Goal: Ask a question

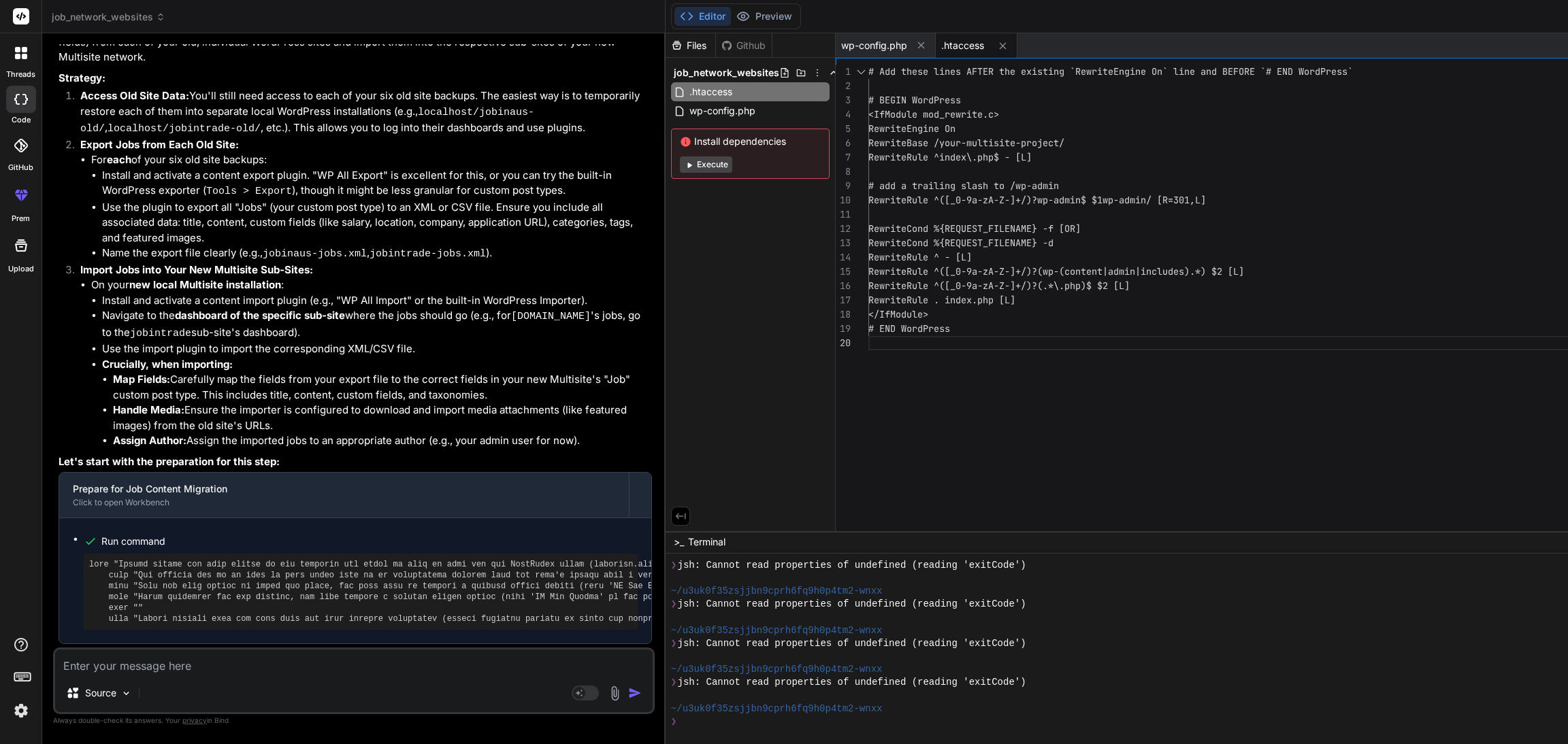
scroll to position [8232, 0]
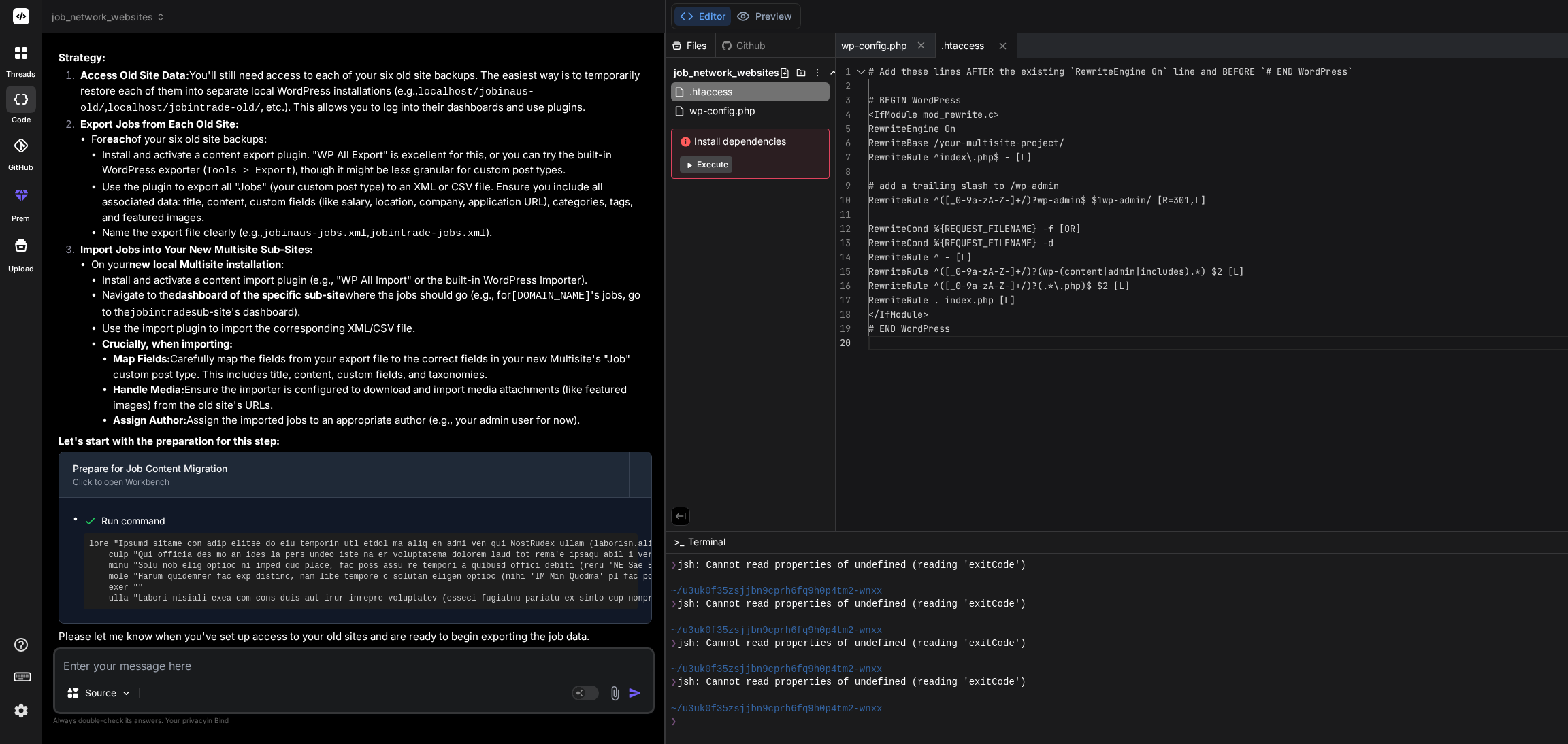
click at [156, 666] on textarea at bounding box center [353, 662] width 598 height 24
type textarea "n"
type textarea "x"
type textarea "ne"
type textarea "x"
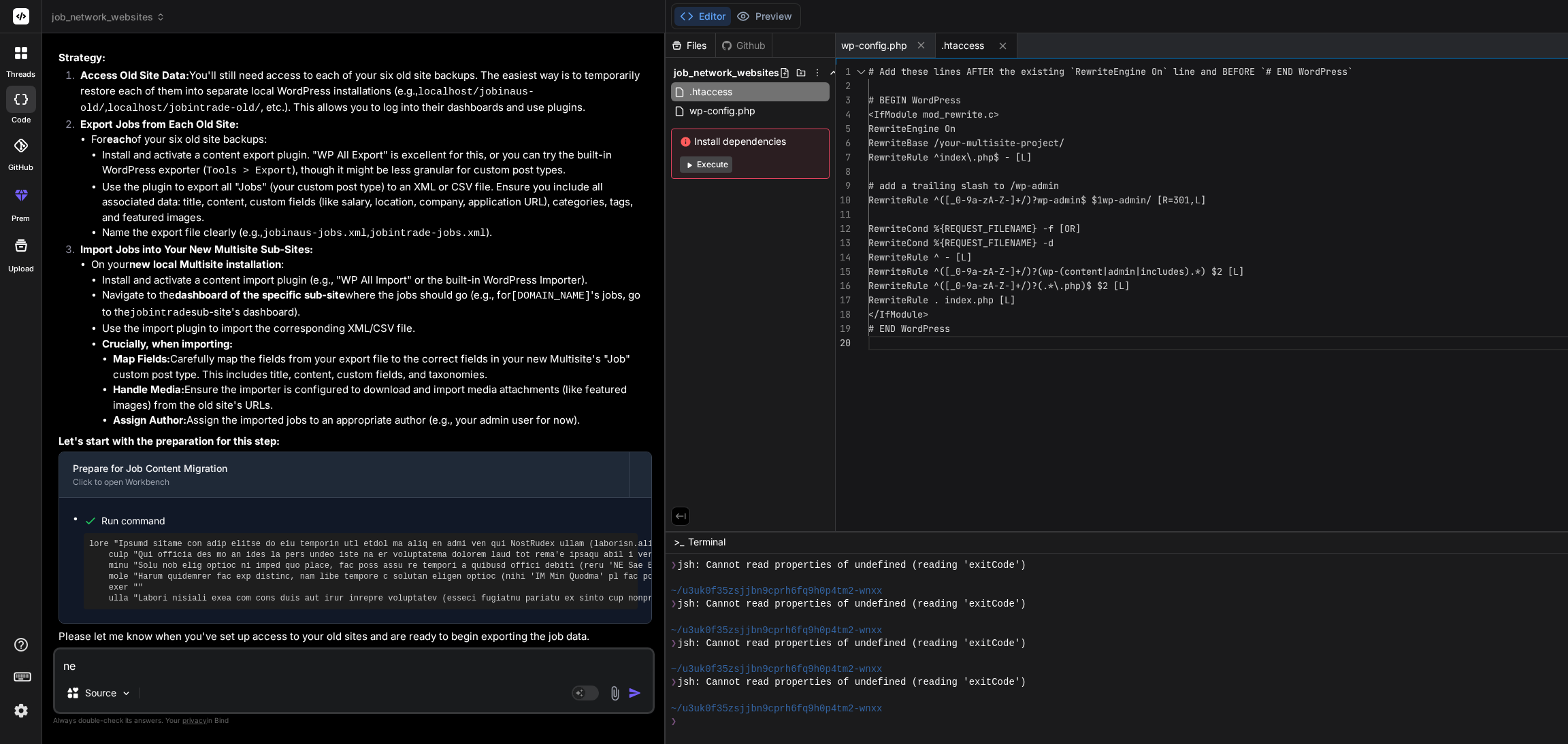
type textarea "nex"
type textarea "x"
type textarea "next"
type textarea "x"
type textarea "next"
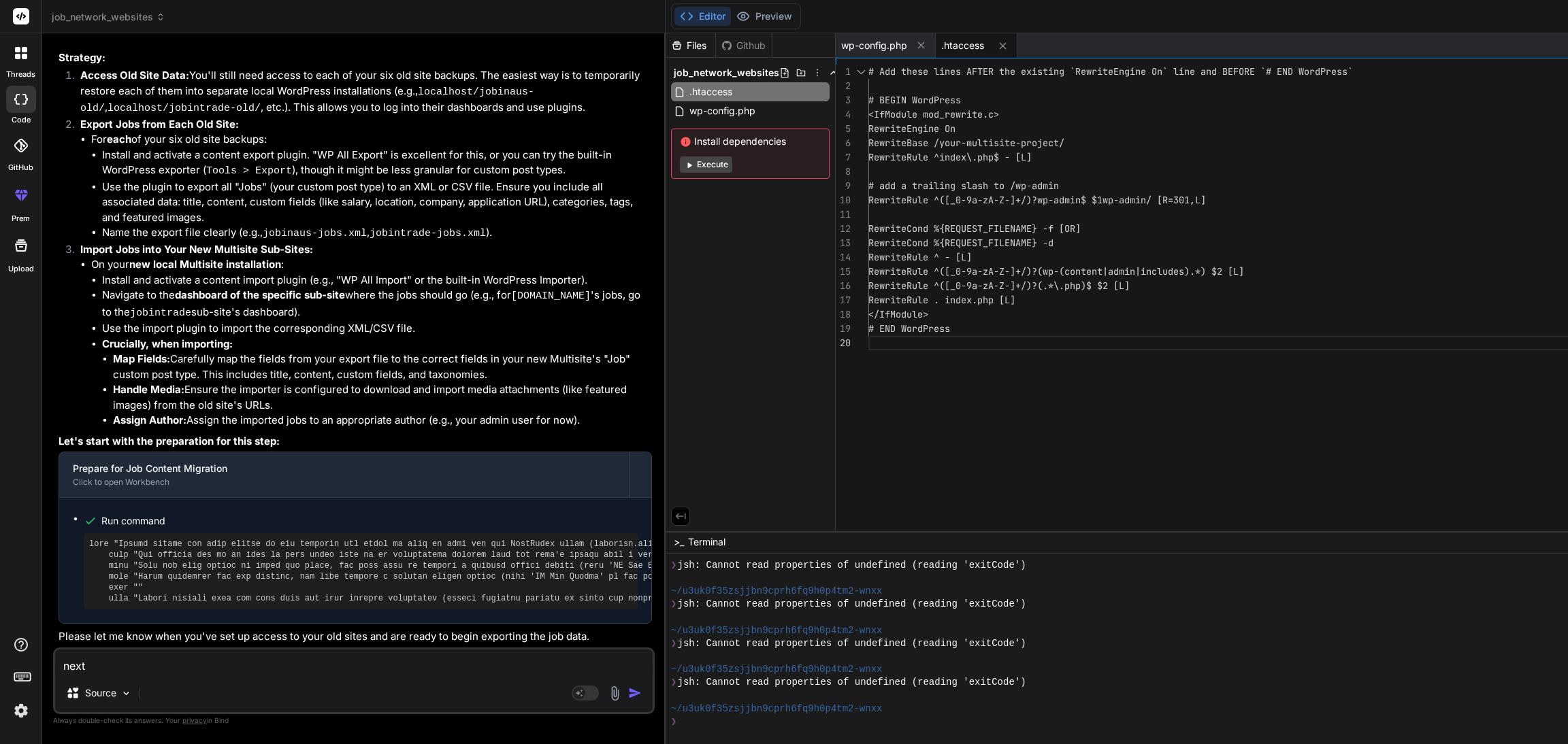
type textarea "x"
type textarea "next s"
type textarea "x"
type textarea "next st"
type textarea "x"
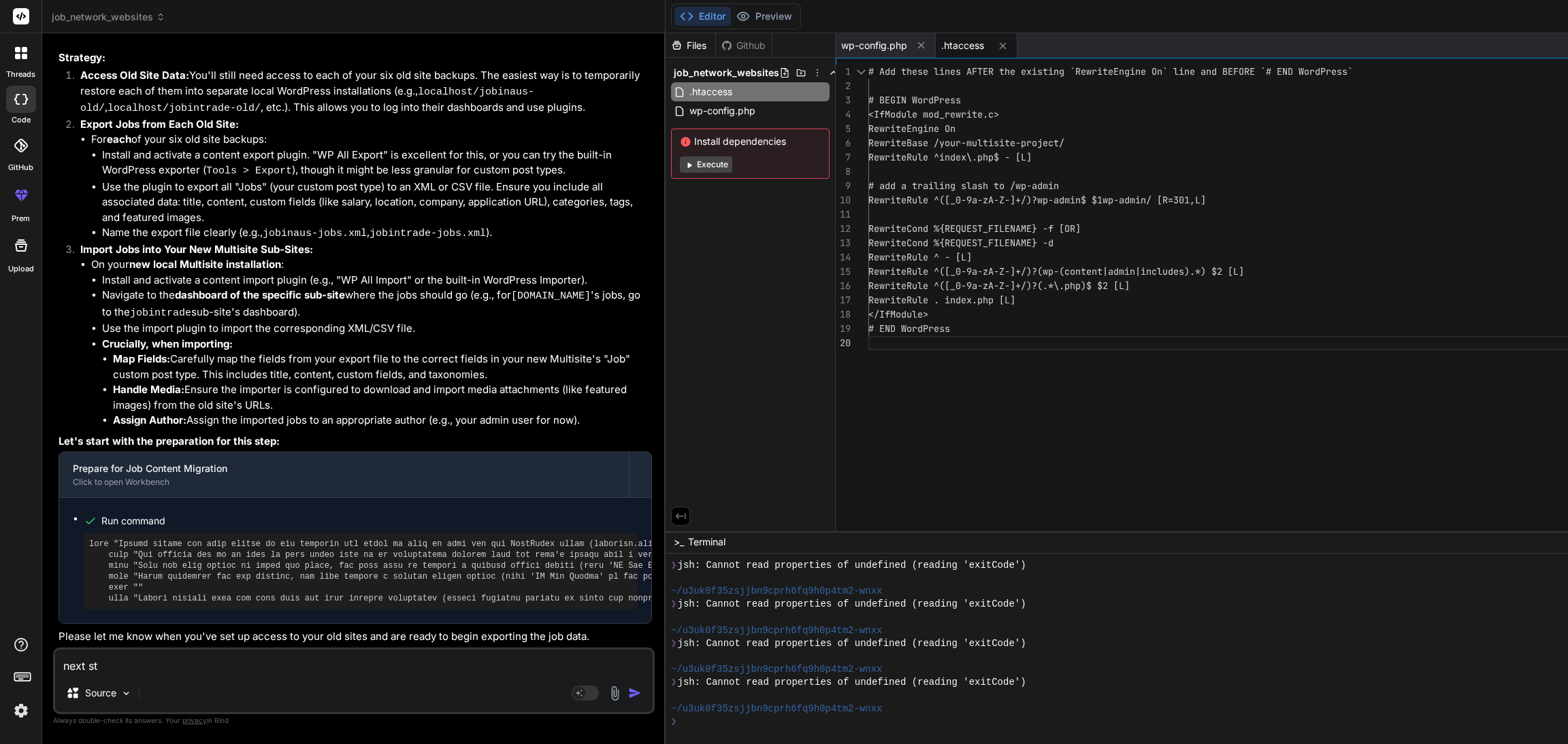
type textarea "next ste"
type textarea "x"
type textarea "next step"
type textarea "x"
type textarea "next step"
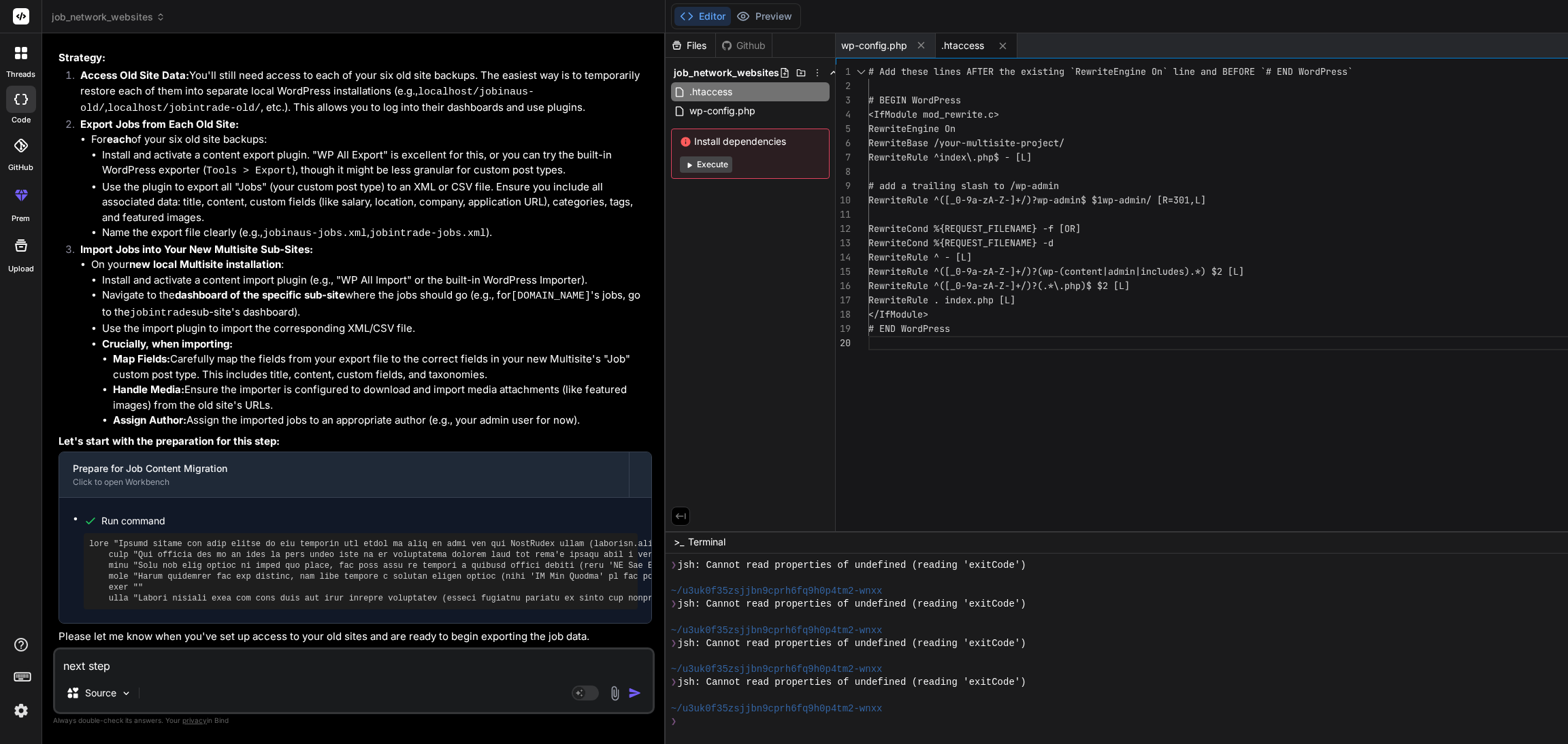
type textarea "x"
type textarea "next step n"
type textarea "x"
type textarea "next step no"
type textarea "x"
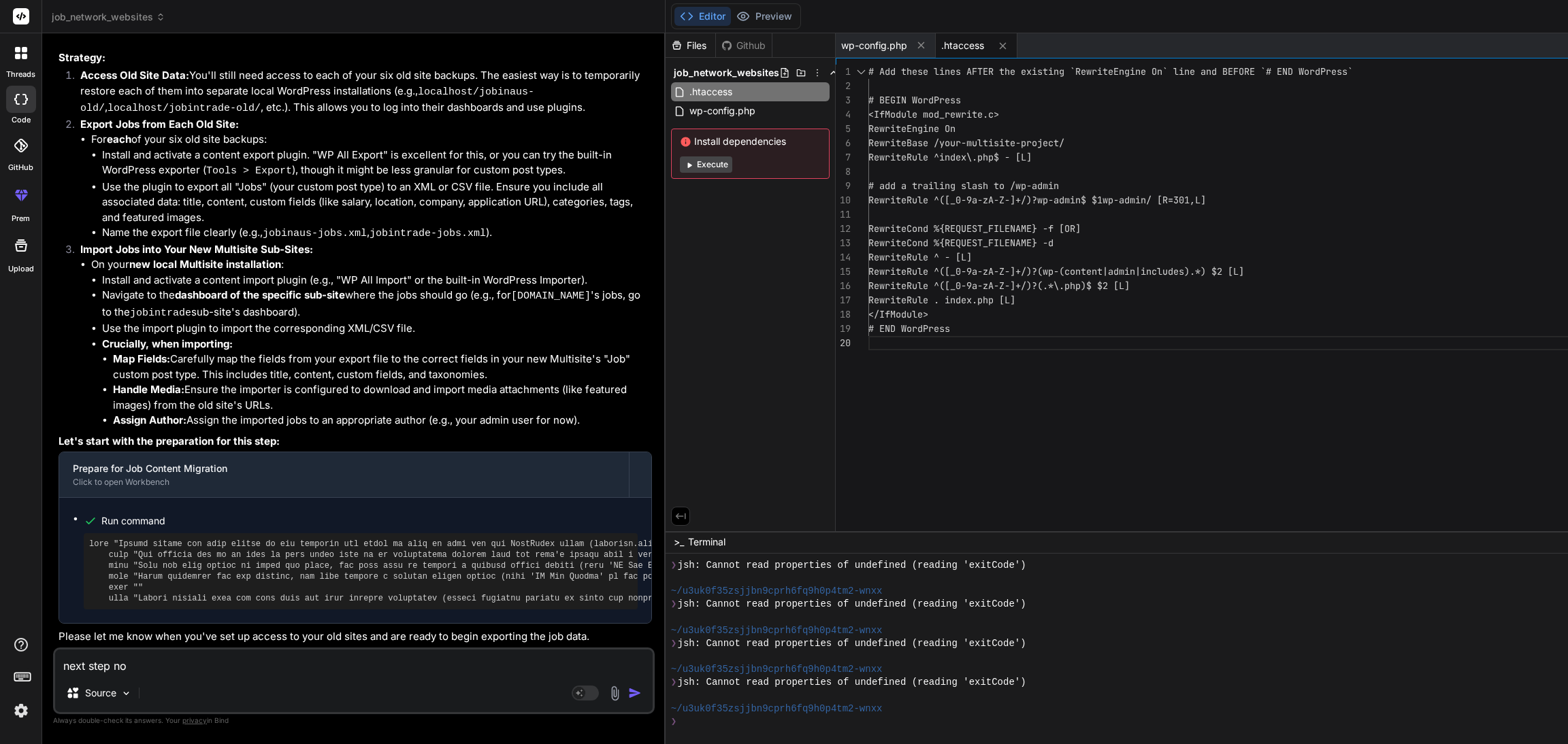
type textarea "next step now"
type textarea "x"
type textarea "next step now"
type textarea "x"
type textarea "next step now i"
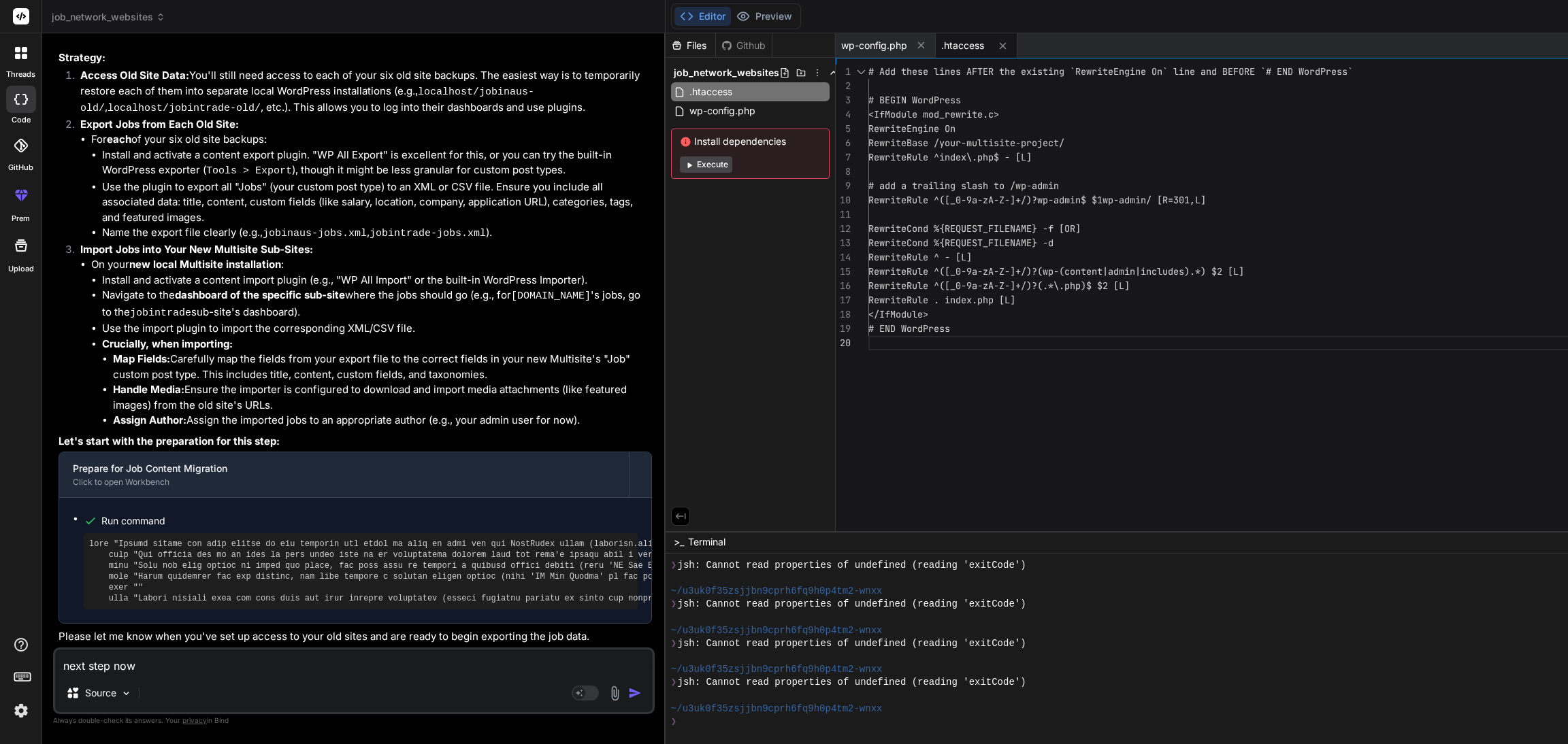
type textarea "x"
type textarea "next step now i"
type textarea "x"
type textarea "next step now i j"
type textarea "x"
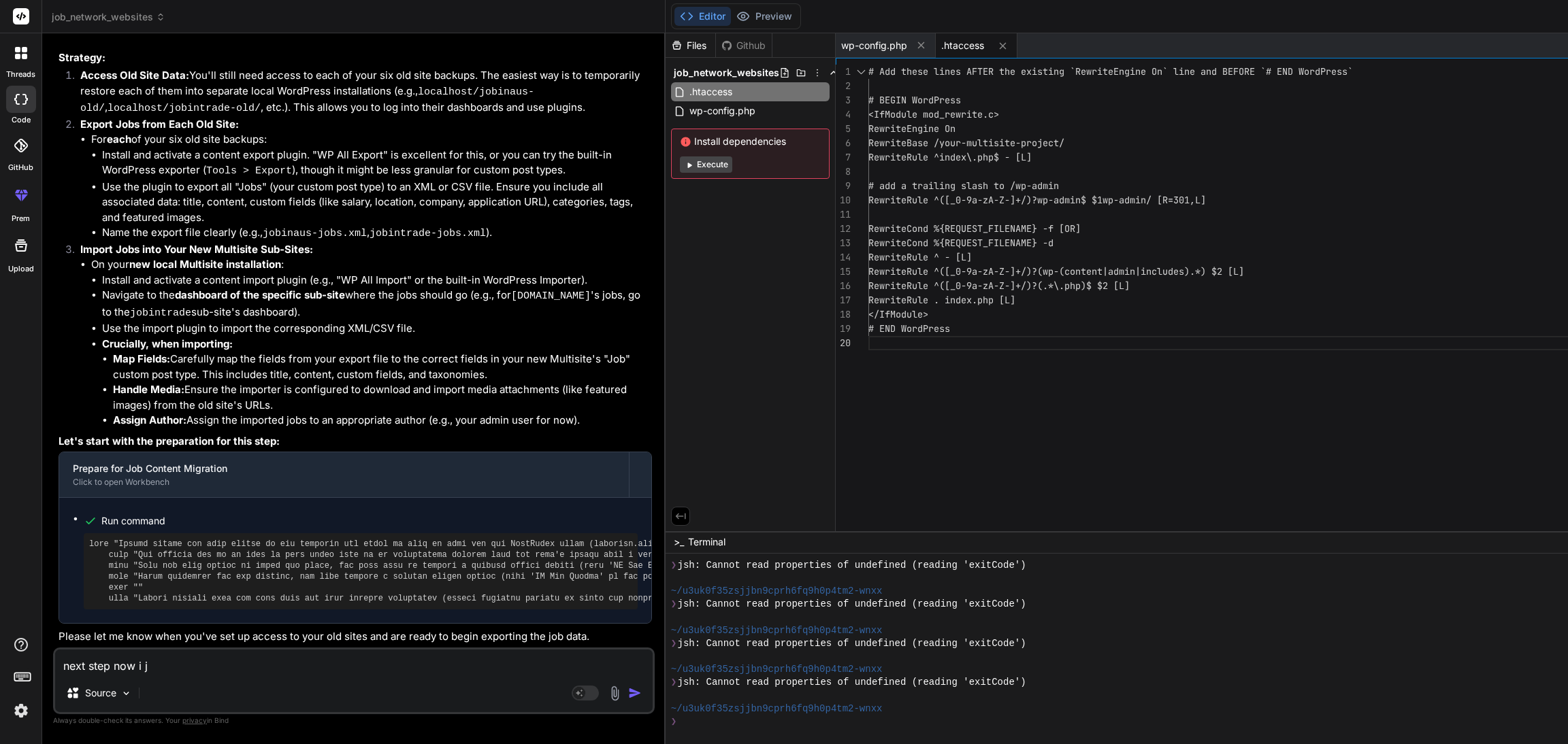
type textarea "next step now i ja"
type textarea "x"
type textarea "next step now i [GEOGRAPHIC_DATA]"
type textarea "x"
type textarea "next step now i jave"
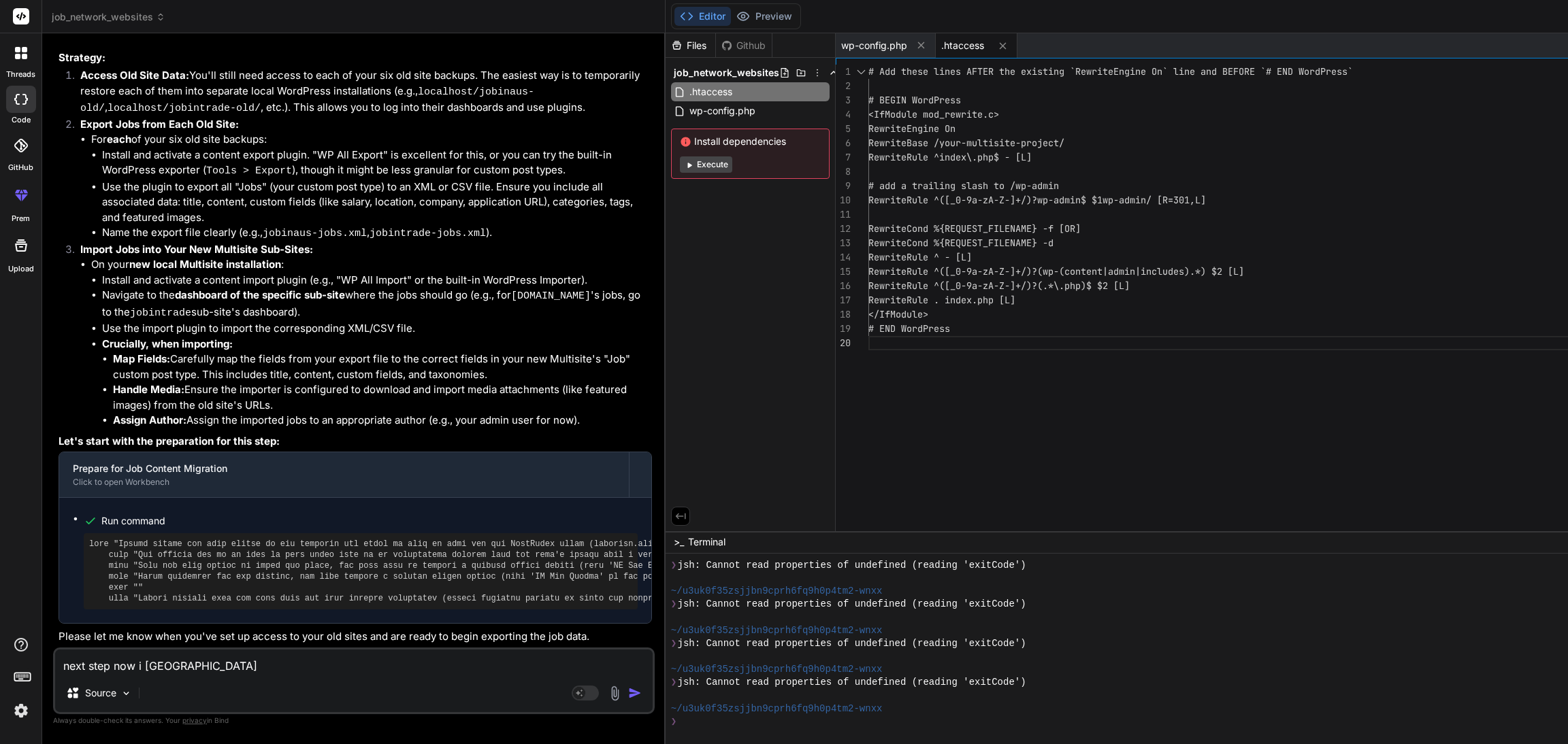
type textarea "x"
type textarea "next step now i jave"
type textarea "x"
type textarea "next step now i jave i"
type textarea "x"
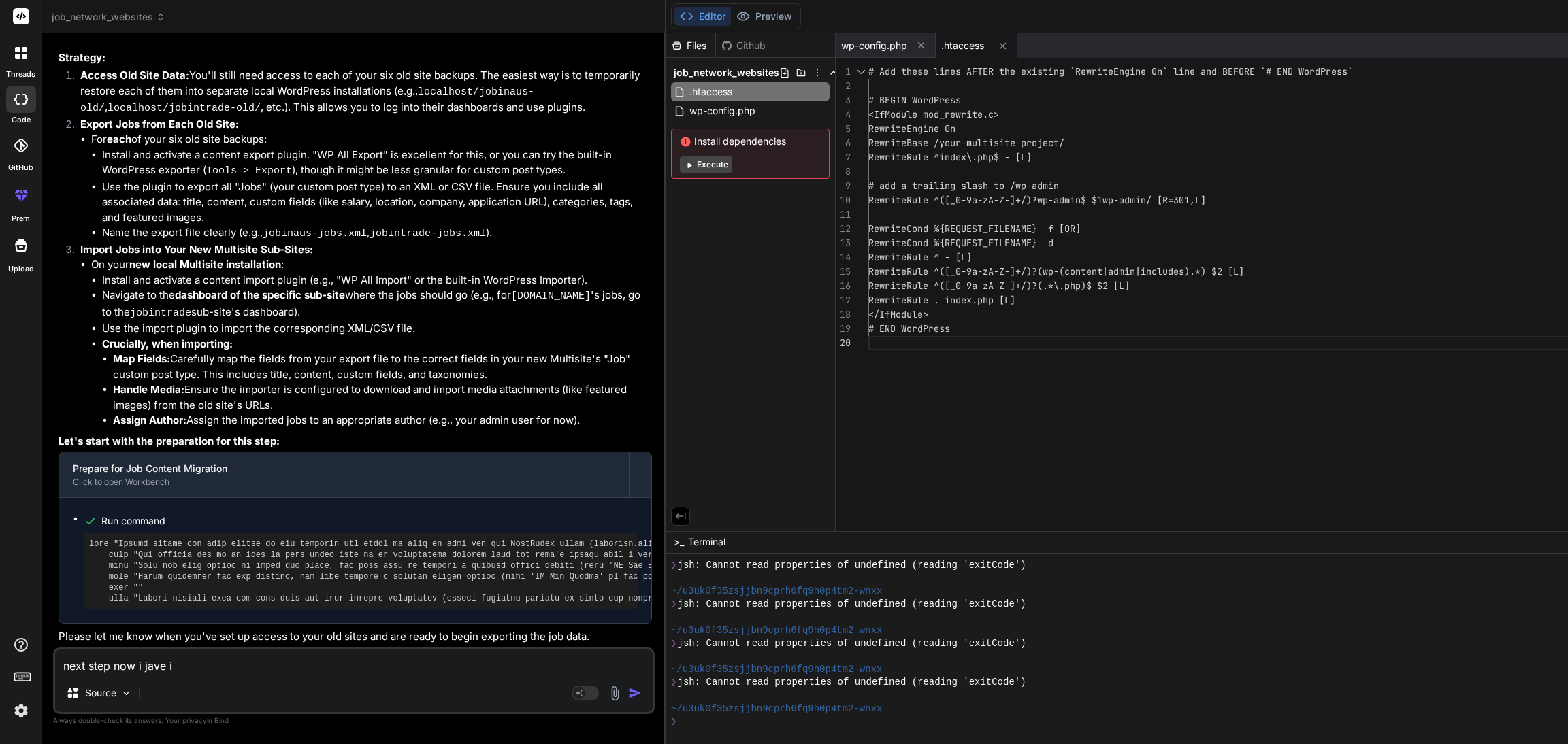
type textarea "next step now i jave im"
type textarea "x"
type textarea "next step now i jave imp"
type textarea "x"
type textarea "next step now i jave impo"
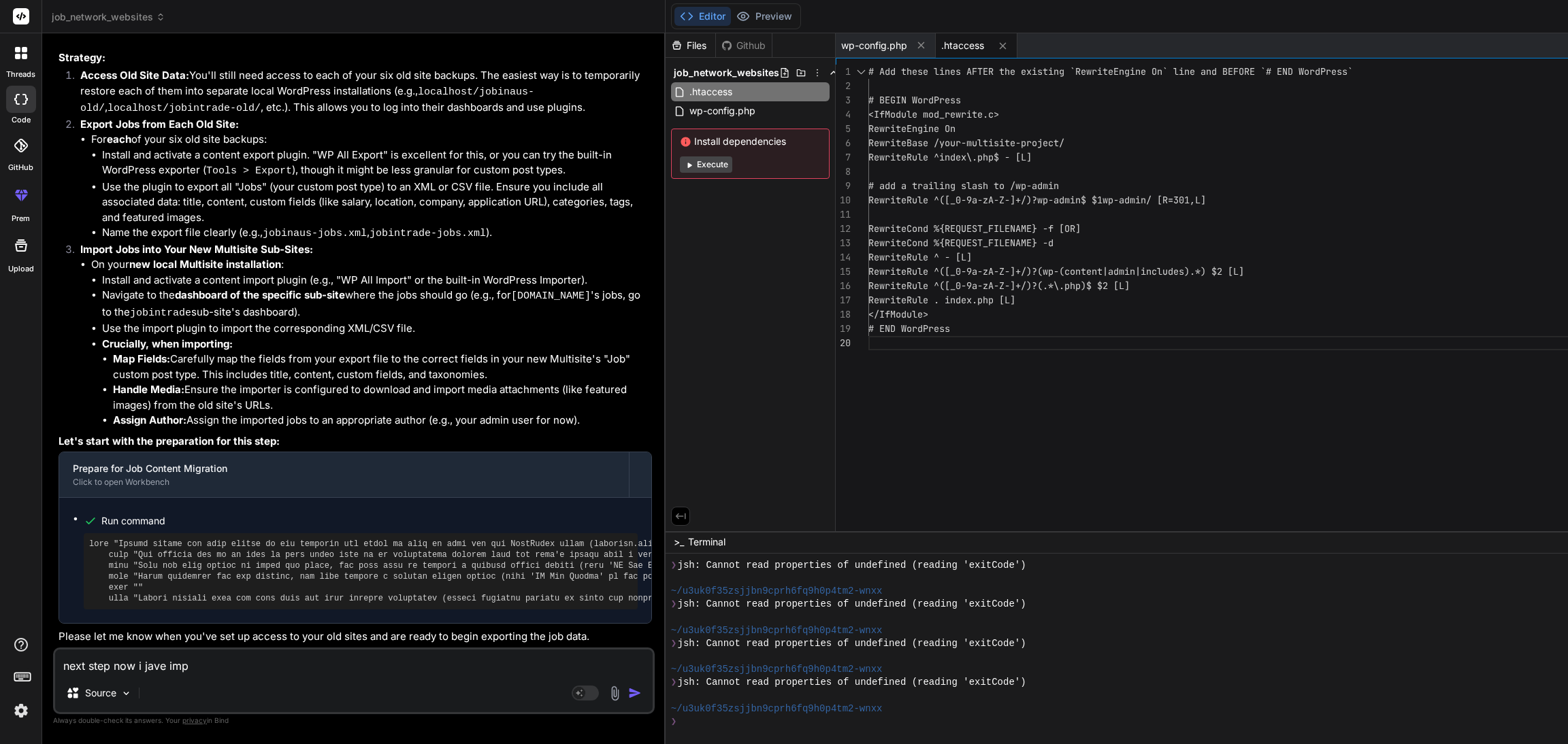
type textarea "x"
type textarea "next step now i jave impor"
type textarea "x"
type textarea "next step now i jave import"
type textarea "x"
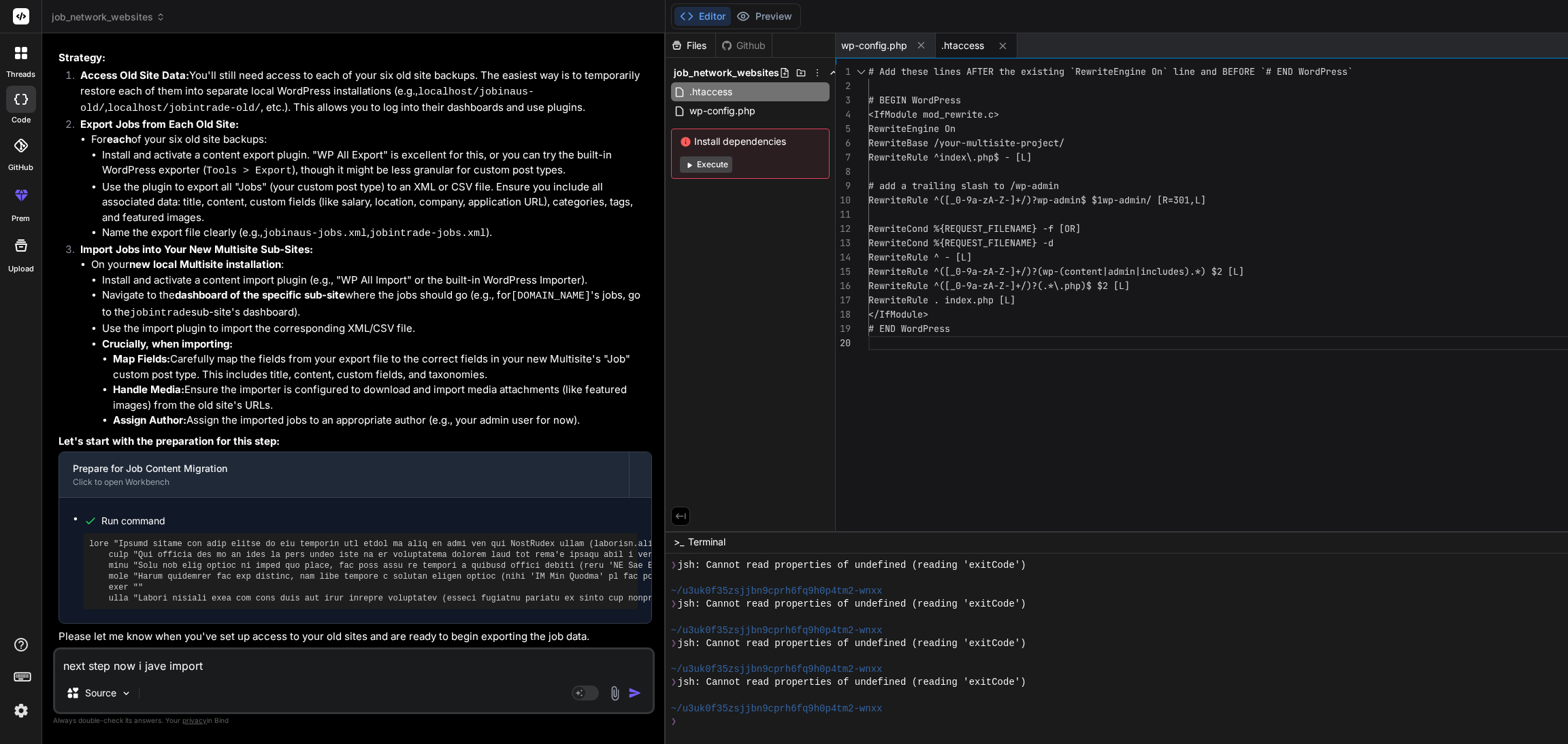
type textarea "next step now i jave importe"
type textarea "x"
type textarea "next step now i jave imported"
type textarea "x"
type textarea "next step now i jave imported"
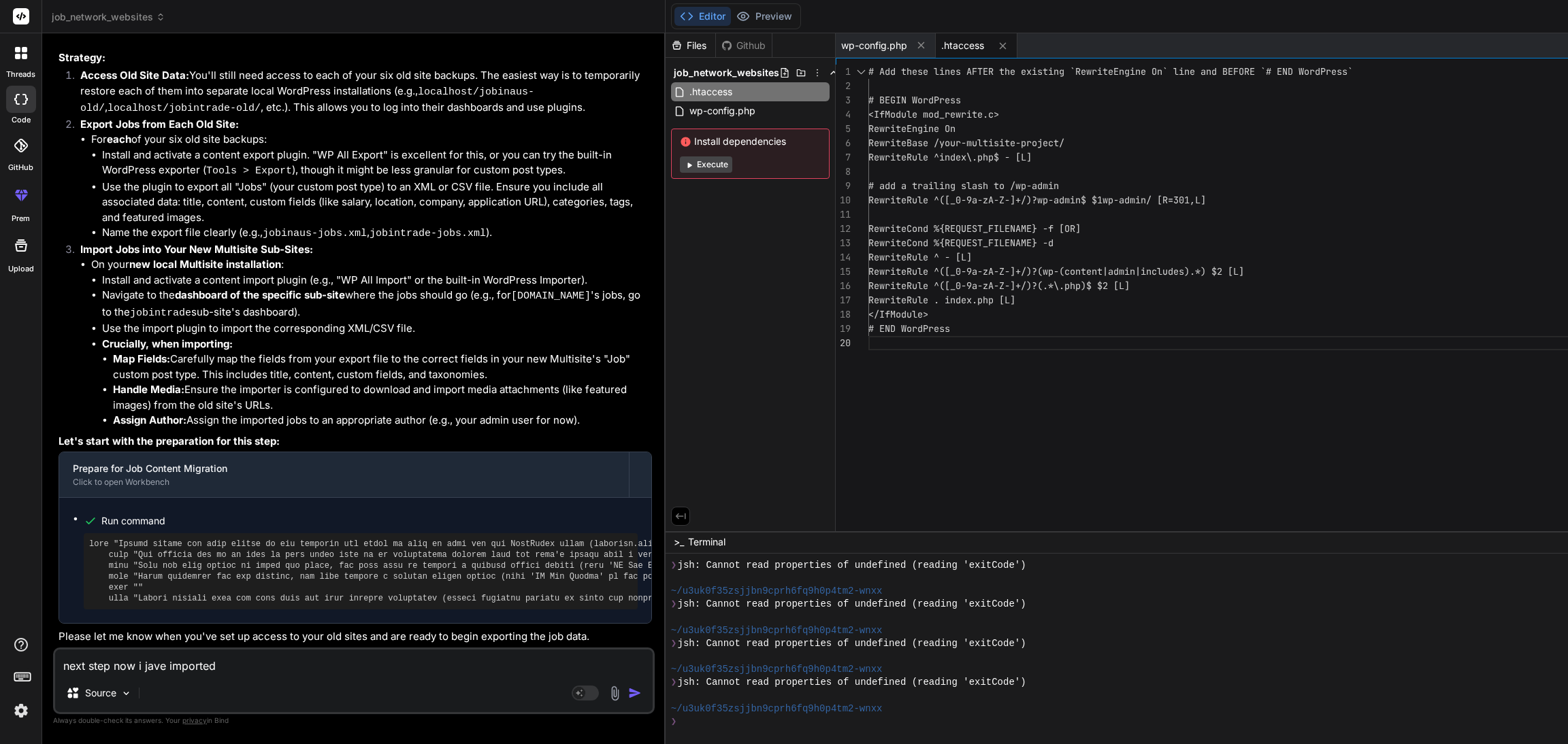
type textarea "x"
type textarea "next step now i jave imported t"
type textarea "x"
type textarea "next step now i jave imported th"
type textarea "x"
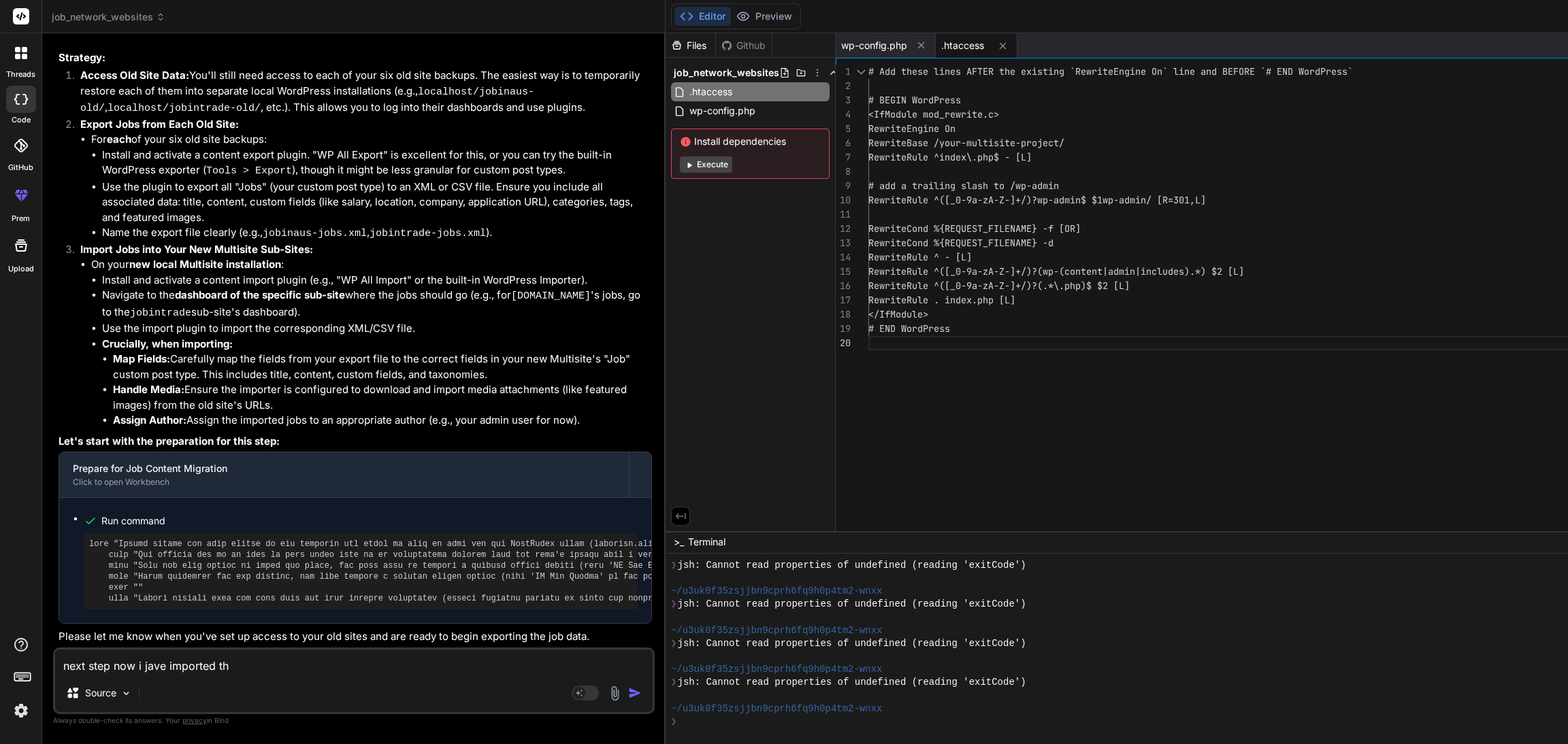
type textarea "next step now i jave imported the"
type textarea "x"
type textarea "next step now i jave imported the"
type textarea "x"
type textarea "next step now i jave imported the d"
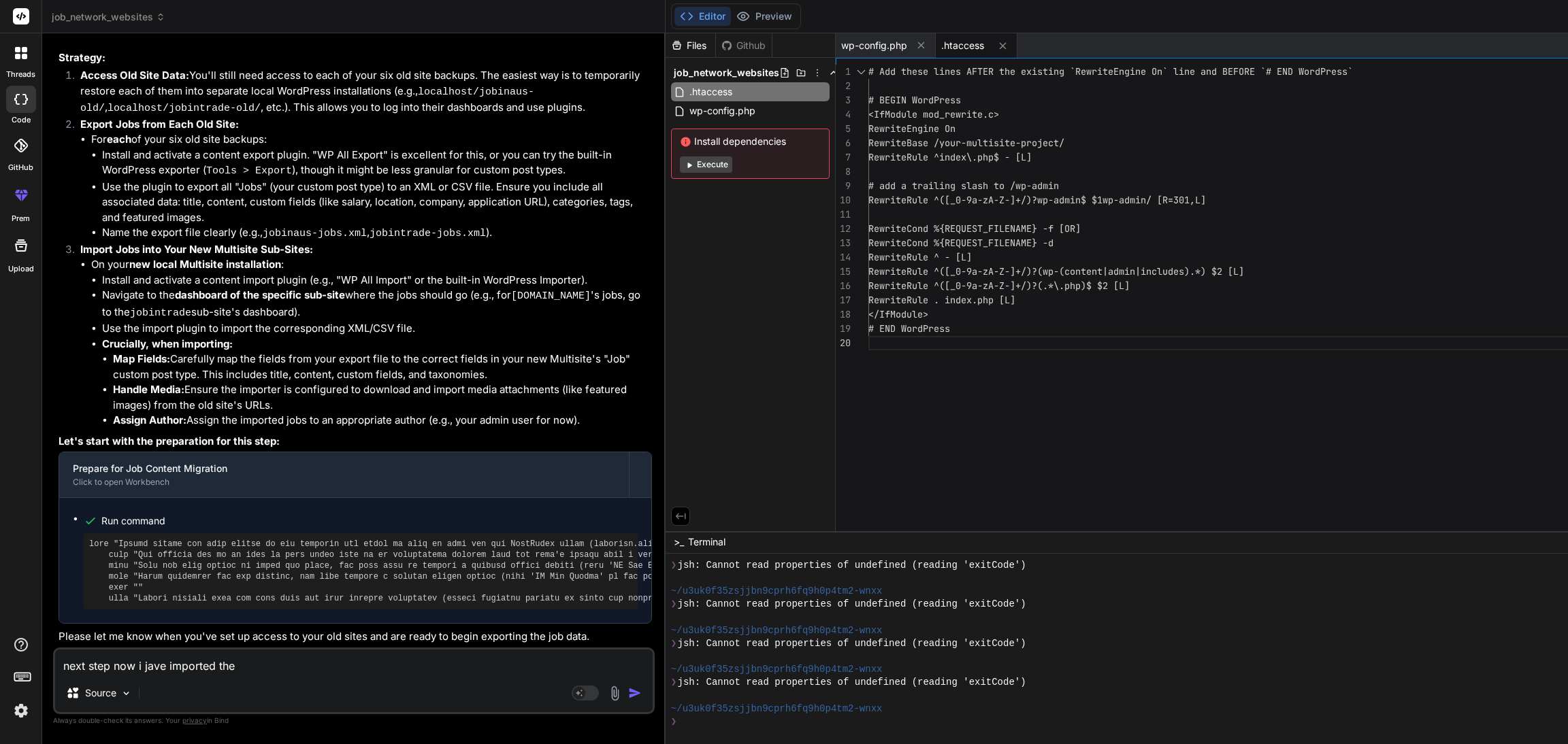
type textarea "x"
type textarea "next step now i jave imported the da"
type textarea "x"
type textarea "next step now i jave imported the dat"
type textarea "x"
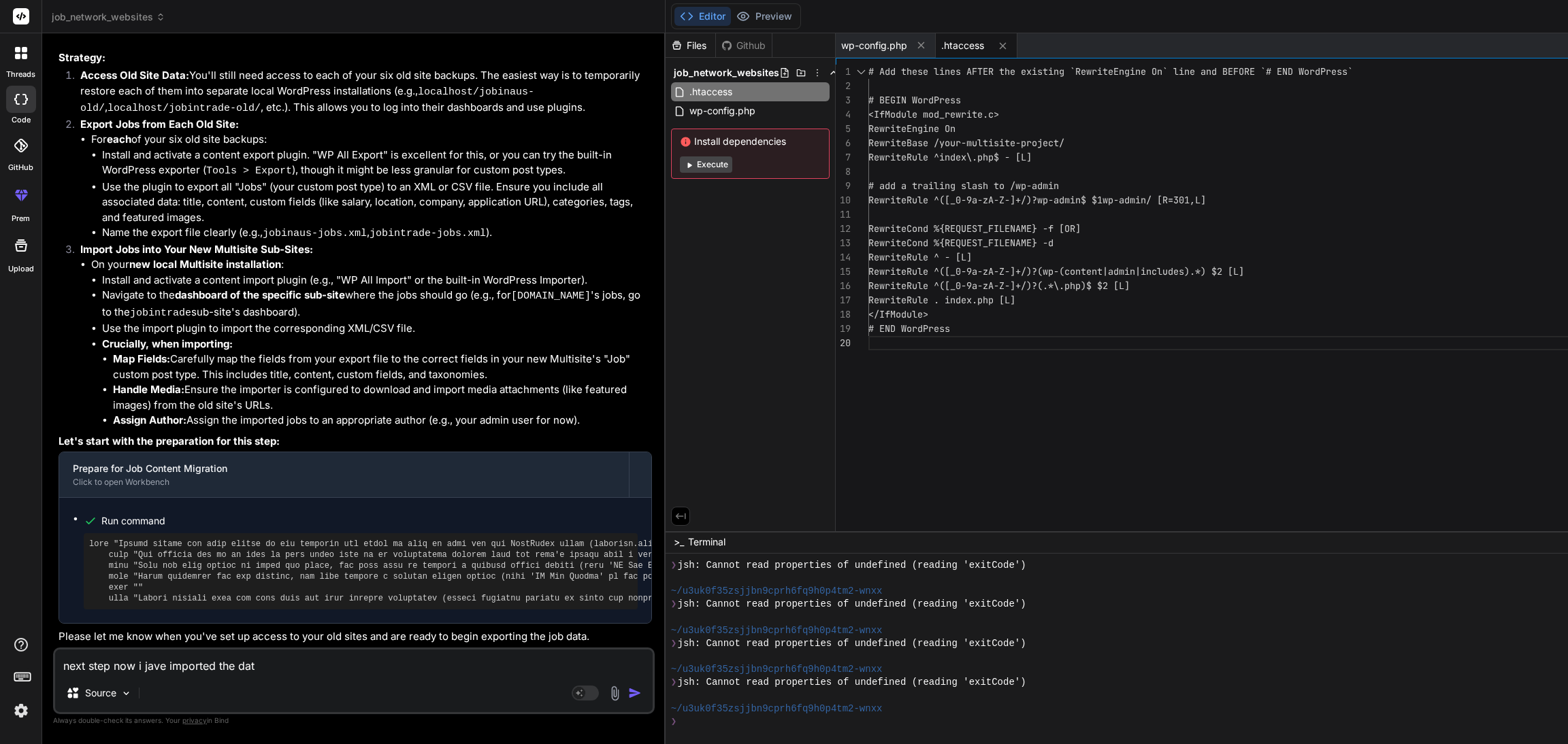
type textarea "next step now i jave imported the data"
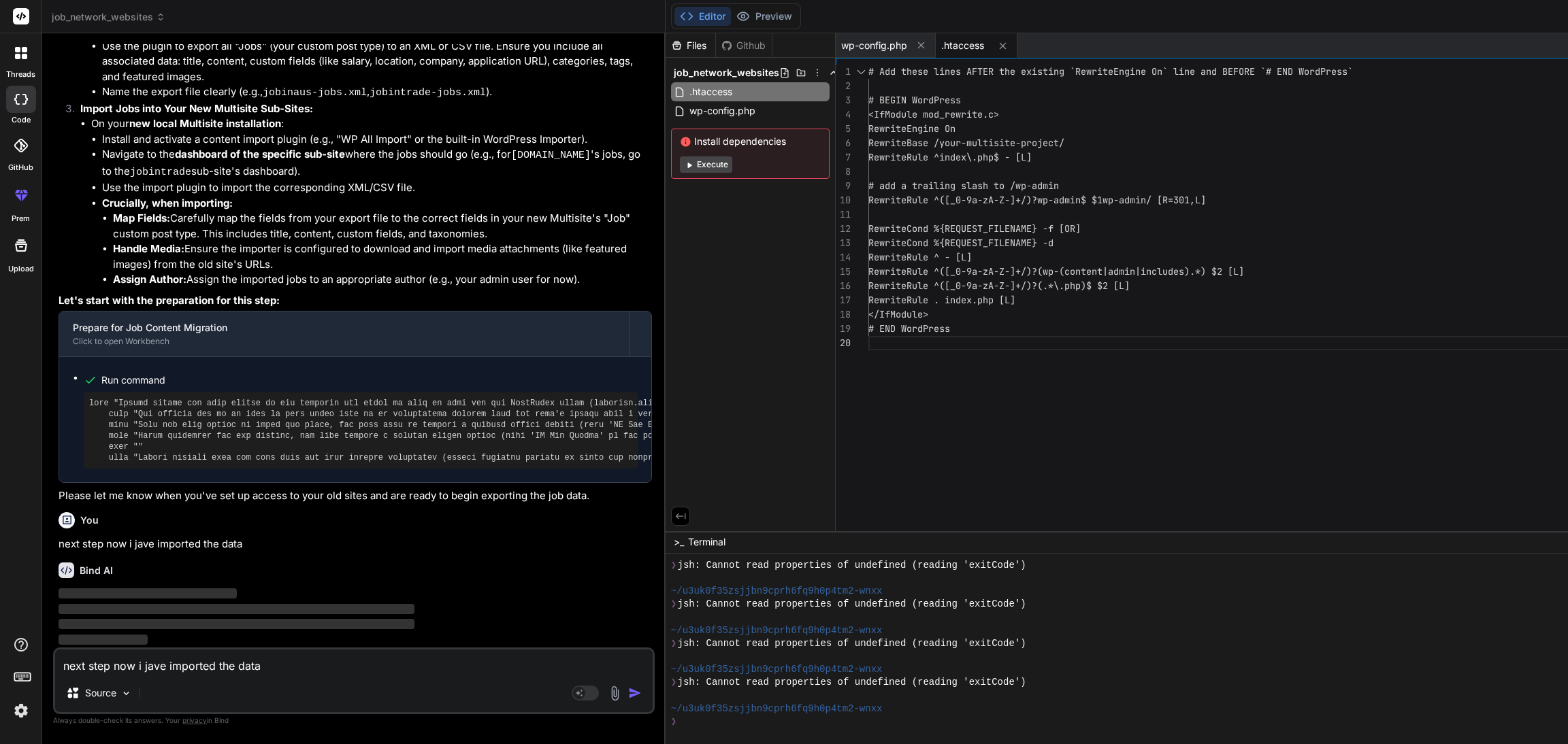
type textarea "x"
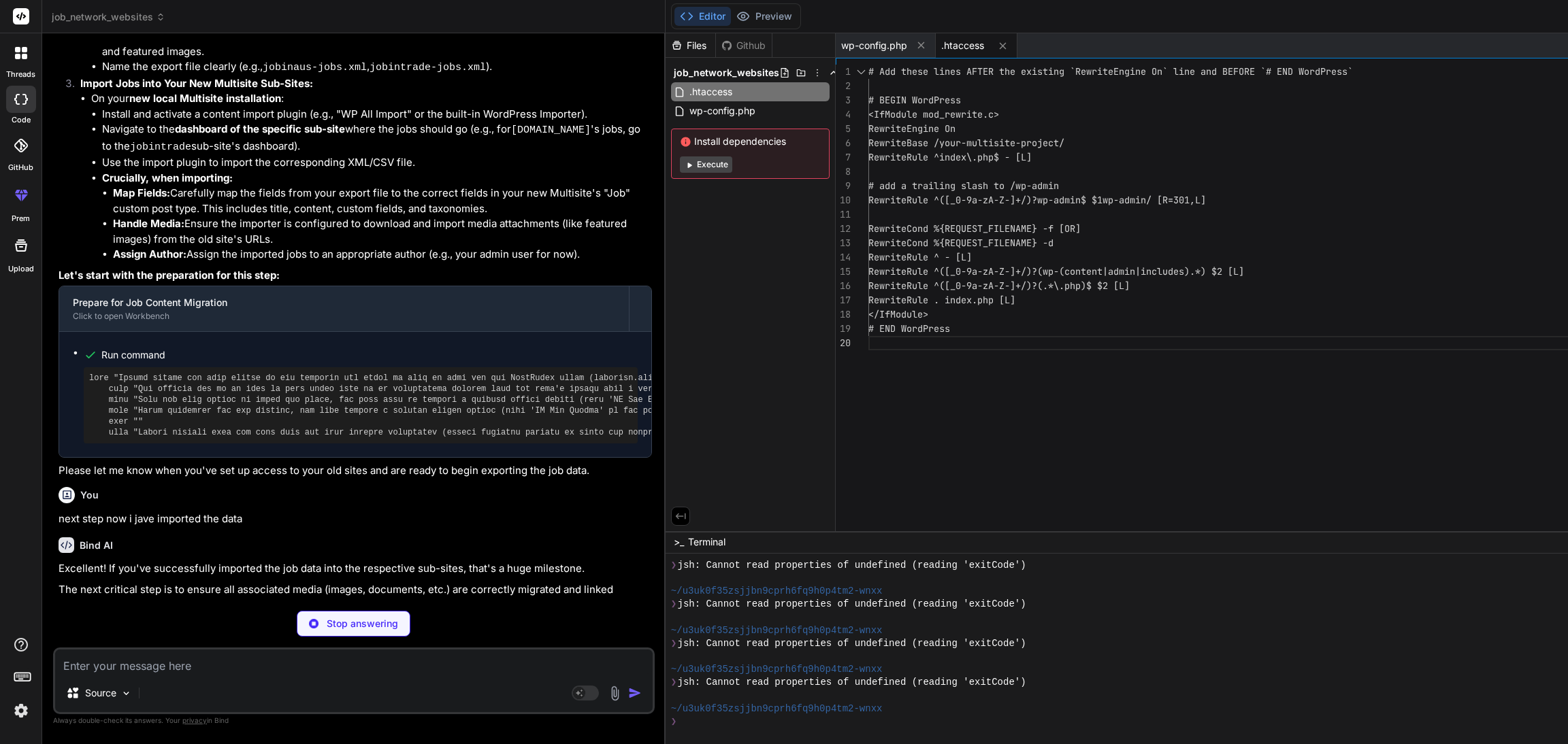
scroll to position [8374, 0]
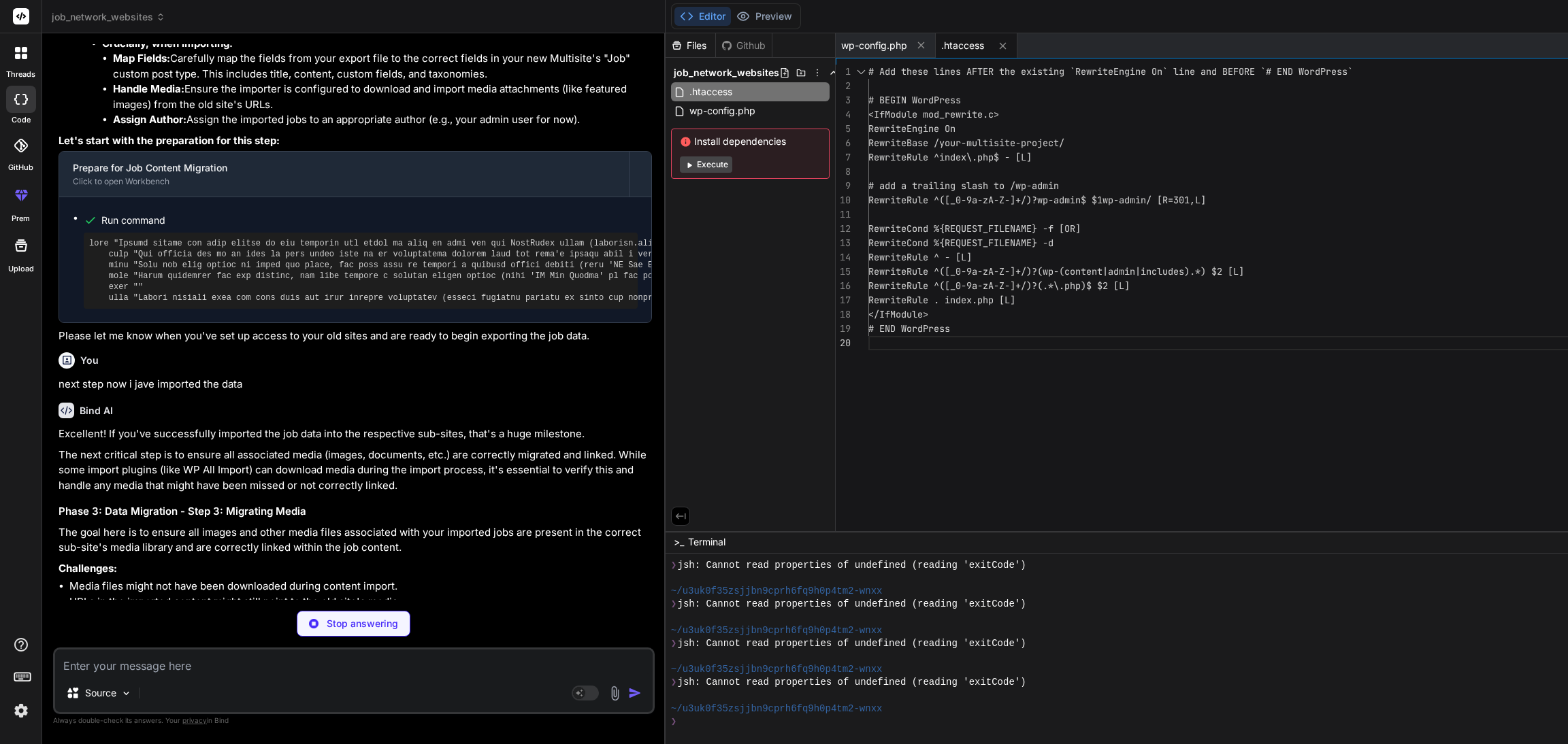
type textarea "x"
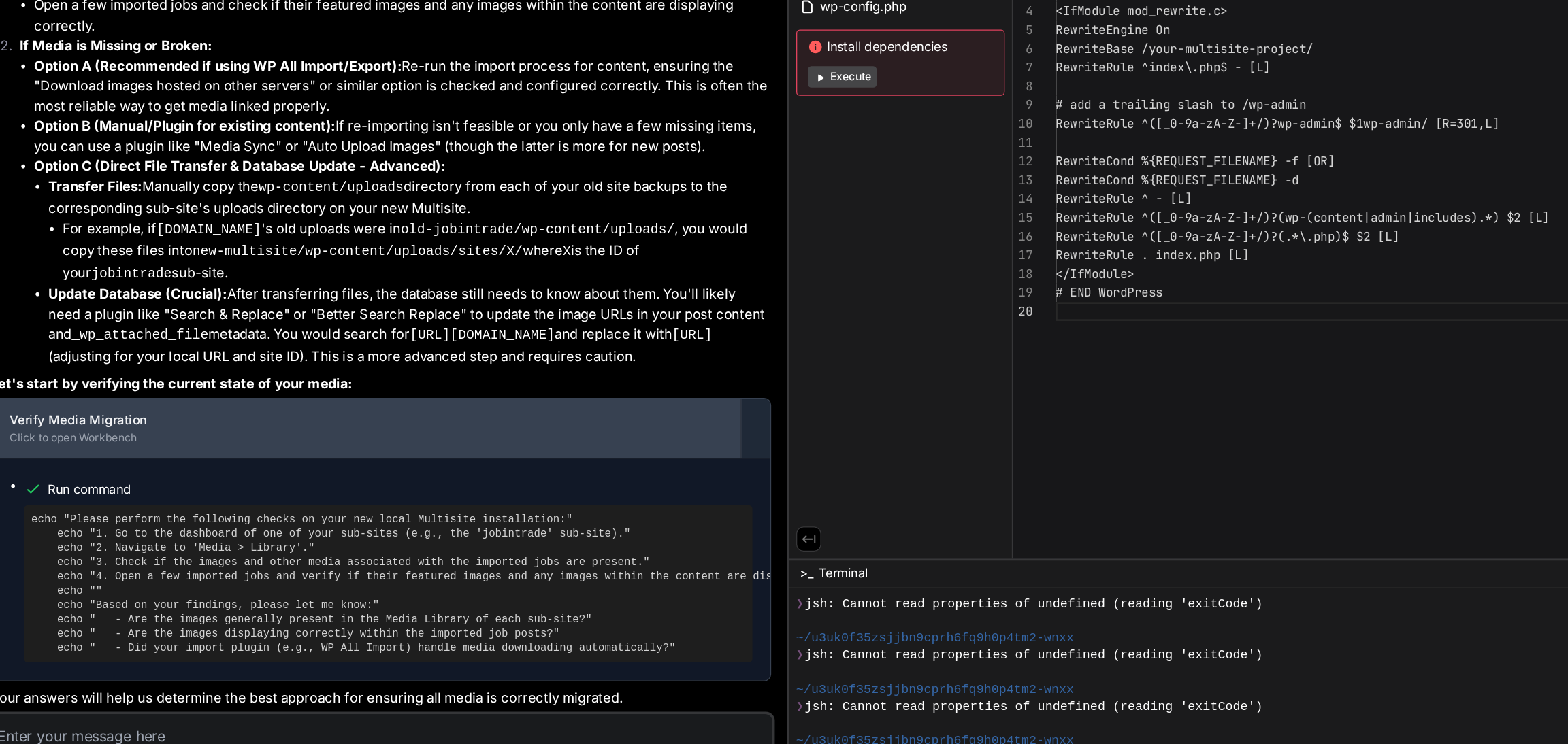
scroll to position [0, 0]
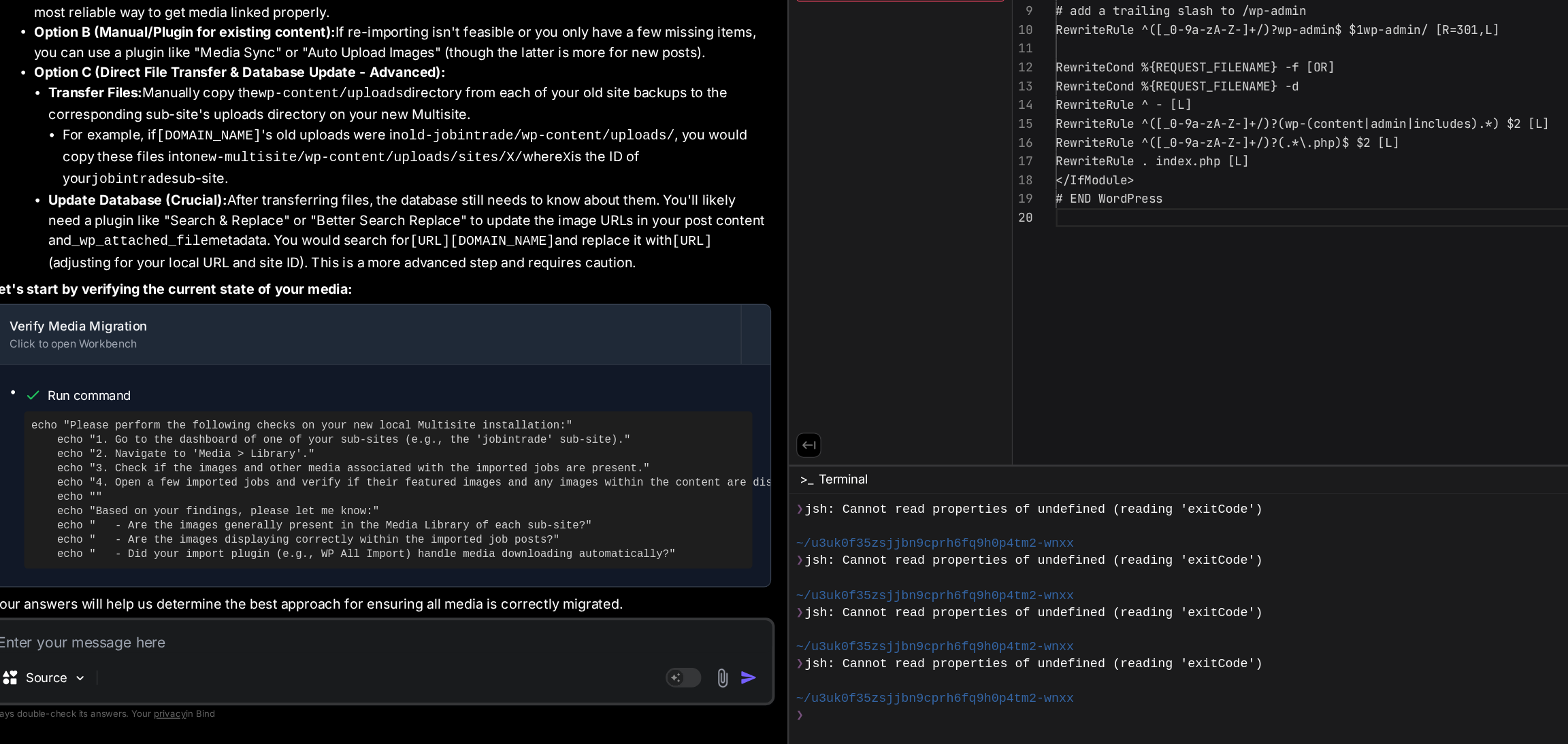
click at [415, 558] on pre "echo "Please perform the following checks on your new local Multisite installat…" at bounding box center [360, 550] width 543 height 109
